Goal: Task Accomplishment & Management: Complete application form

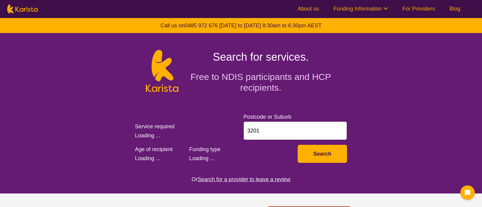
select select "Behaviour support"
select select "AS"
select select "NDIS"
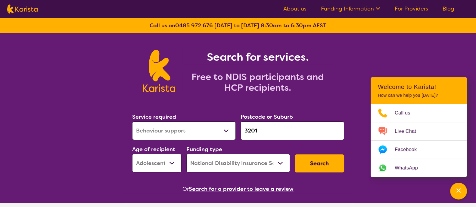
click at [450, 76] on div "Search for services. Free to NDIS participants and HCP recipients." at bounding box center [238, 64] width 476 height 63
click at [173, 130] on select "Allied Health Assistant Assessment ([MEDICAL_DATA] or [MEDICAL_DATA]) Behaviour…" at bounding box center [184, 131] width 104 height 19
click at [217, 125] on select "Allied Health Assistant Assessment ([MEDICAL_DATA] or [MEDICAL_DATA]) Behaviour…" at bounding box center [184, 131] width 104 height 19
select select "[MEDICAL_DATA]"
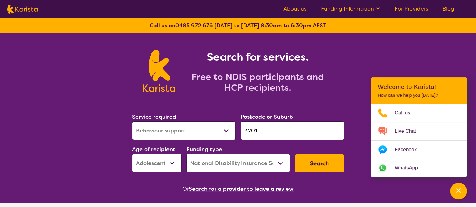
click at [132, 122] on select "Allied Health Assistant Assessment ([MEDICAL_DATA] or [MEDICAL_DATA]) Behaviour…" at bounding box center [184, 131] width 104 height 19
drag, startPoint x: 271, startPoint y: 135, endPoint x: 225, endPoint y: 135, distance: 46.1
click at [225, 135] on div "Service required Allied Health Assistant Assessment ([MEDICAL_DATA] or [MEDICAL…" at bounding box center [238, 142] width 217 height 65
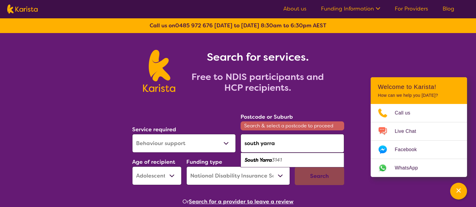
click at [284, 161] on div "South Yarra 3141" at bounding box center [293, 160] width 98 height 11
type input "3141"
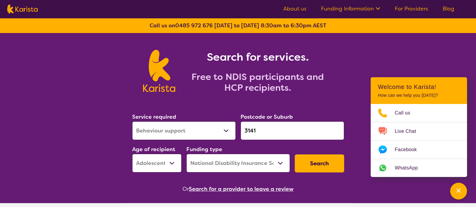
click at [176, 154] on select "Early Childhood - 0 to 9 Child - 10 to 11 Adolescent - 12 to 17 Adult - 18 to 6…" at bounding box center [156, 163] width 49 height 19
select select "AD"
click at [132, 154] on select "Early Childhood - 0 to 9 Child - 10 to 11 Adolescent - 12 to 17 Adult - 18 to 6…" at bounding box center [156, 163] width 49 height 19
click at [224, 165] on select "Home Care Package (HCP) National Disability Insurance Scheme (NDIS) I don't know" at bounding box center [238, 163] width 104 height 19
click at [186, 154] on select "Home Care Package (HCP) National Disability Insurance Scheme (NDIS) I don't know" at bounding box center [238, 163] width 104 height 19
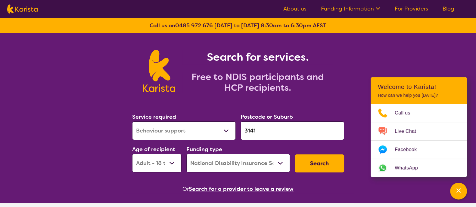
click at [321, 162] on button "Search" at bounding box center [319, 164] width 49 height 18
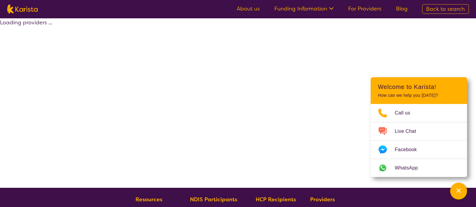
select select "by_score"
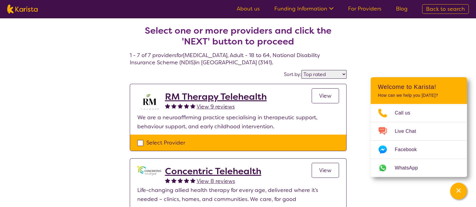
click at [138, 143] on div "Select Provider" at bounding box center [238, 142] width 202 height 9
checkbox input "true"
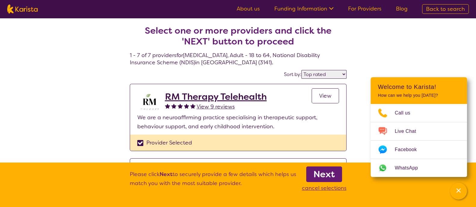
click at [336, 176] on link "Next" at bounding box center [324, 175] width 36 height 16
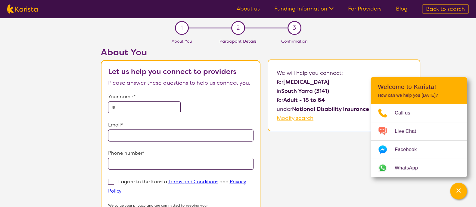
click at [158, 103] on input "text" at bounding box center [144, 107] width 73 height 12
type input "****"
click at [181, 132] on input "email" at bounding box center [181, 136] width 146 height 12
type input "**********"
click at [204, 178] on label "I agree to the Karista Terms and Conditions and Privacy Policy" at bounding box center [177, 186] width 138 height 17
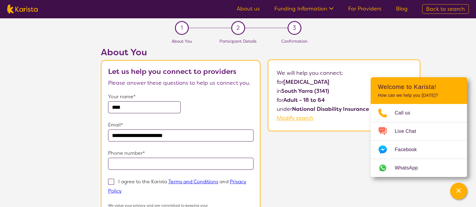
click at [126, 189] on input "I agree to the Karista Terms and Conditions and Privacy Policy" at bounding box center [124, 191] width 4 height 4
checkbox input "true"
click at [224, 157] on p "Phone number*" at bounding box center [181, 153] width 146 height 9
click at [215, 165] on input "tel" at bounding box center [181, 164] width 146 height 12
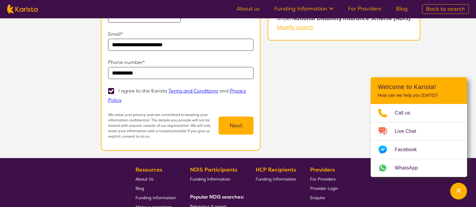
scroll to position [91, 0]
type input "**********"
click at [235, 127] on button "Next" at bounding box center [236, 126] width 35 height 18
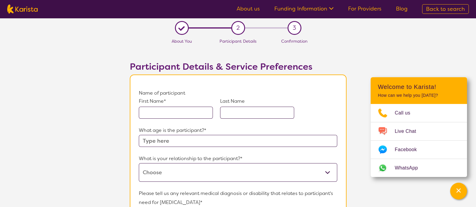
click at [194, 117] on input "text" at bounding box center [176, 113] width 74 height 12
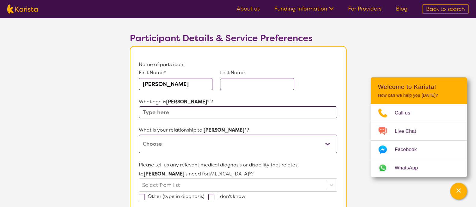
scroll to position [41, 0]
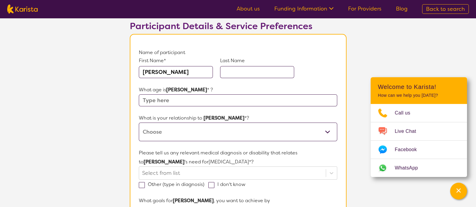
type input "[PERSON_NAME]"
click at [177, 101] on input "text" at bounding box center [238, 101] width 198 height 12
type input "8"
click at [193, 138] on select "This request is for myself I am their parent I am their child I am their spouse…" at bounding box center [238, 132] width 198 height 19
select select "I am their parent"
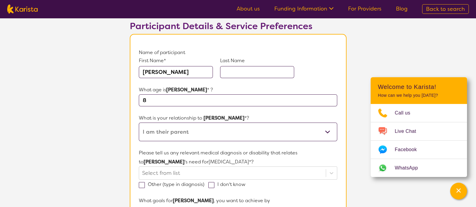
click at [139, 123] on select "This request is for myself I am their parent I am their child I am their spouse…" at bounding box center [238, 132] width 198 height 19
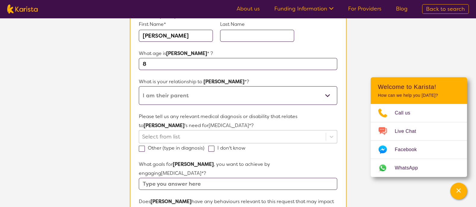
click at [233, 133] on div at bounding box center [232, 137] width 180 height 10
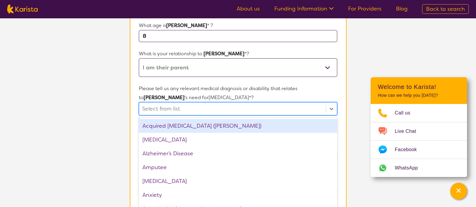
scroll to position [107, 0]
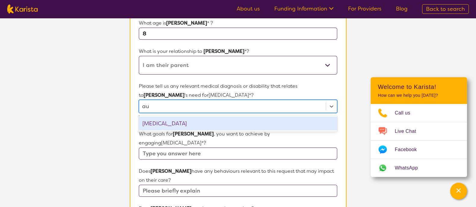
type input "aut"
click at [226, 121] on div "[MEDICAL_DATA]" at bounding box center [238, 124] width 198 height 14
type input "[MEDICAL_DATA]"
click at [226, 121] on div "[MEDICAL_DATA]" at bounding box center [238, 124] width 198 height 14
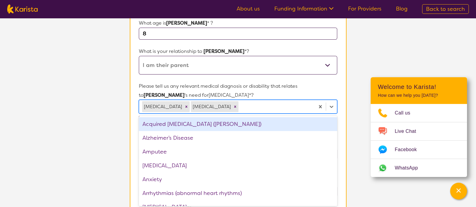
click at [85, 129] on section "L About You 2 Participant Details 3 Confirmation Participant Details & Service …" at bounding box center [238, 181] width 476 height 540
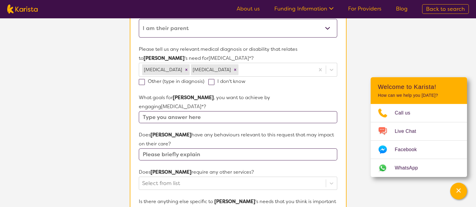
scroll to position [145, 0]
click at [177, 111] on input "text" at bounding box center [238, 117] width 198 height 12
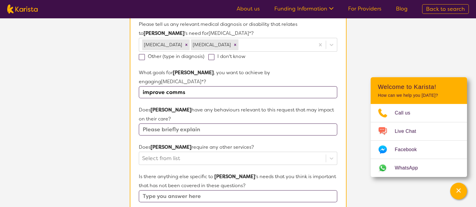
scroll to position [170, 0]
type input "improve comms"
click at [207, 123] on input "text" at bounding box center [238, 129] width 198 height 12
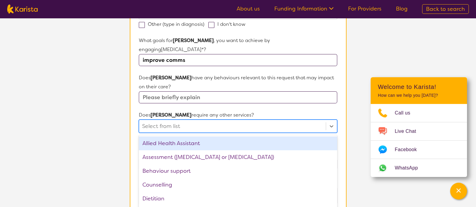
scroll to position [212, 0]
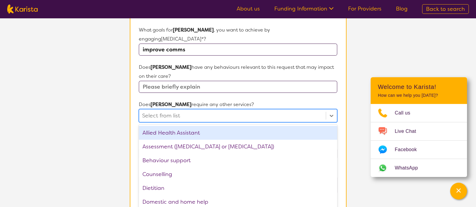
click at [186, 116] on div "option Allied Health Assistant focused, 1 of 21. 21 results available. Use Up a…" at bounding box center [238, 115] width 198 height 13
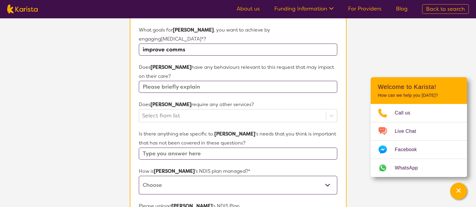
click at [99, 127] on section "L About You 2 Participant Details 3 Confirmation Participant Details & Service …" at bounding box center [238, 76] width 476 height 540
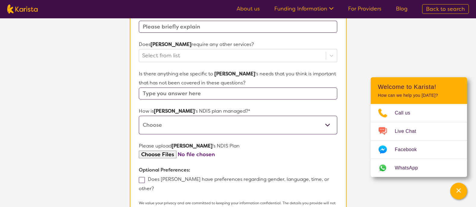
click at [171, 151] on input "file" at bounding box center [238, 155] width 198 height 8
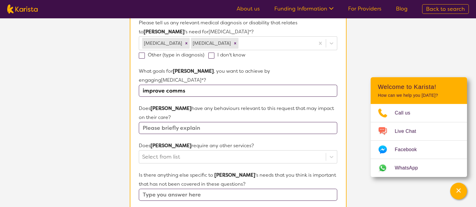
scroll to position [0, 0]
